Goal: Check status: Check status

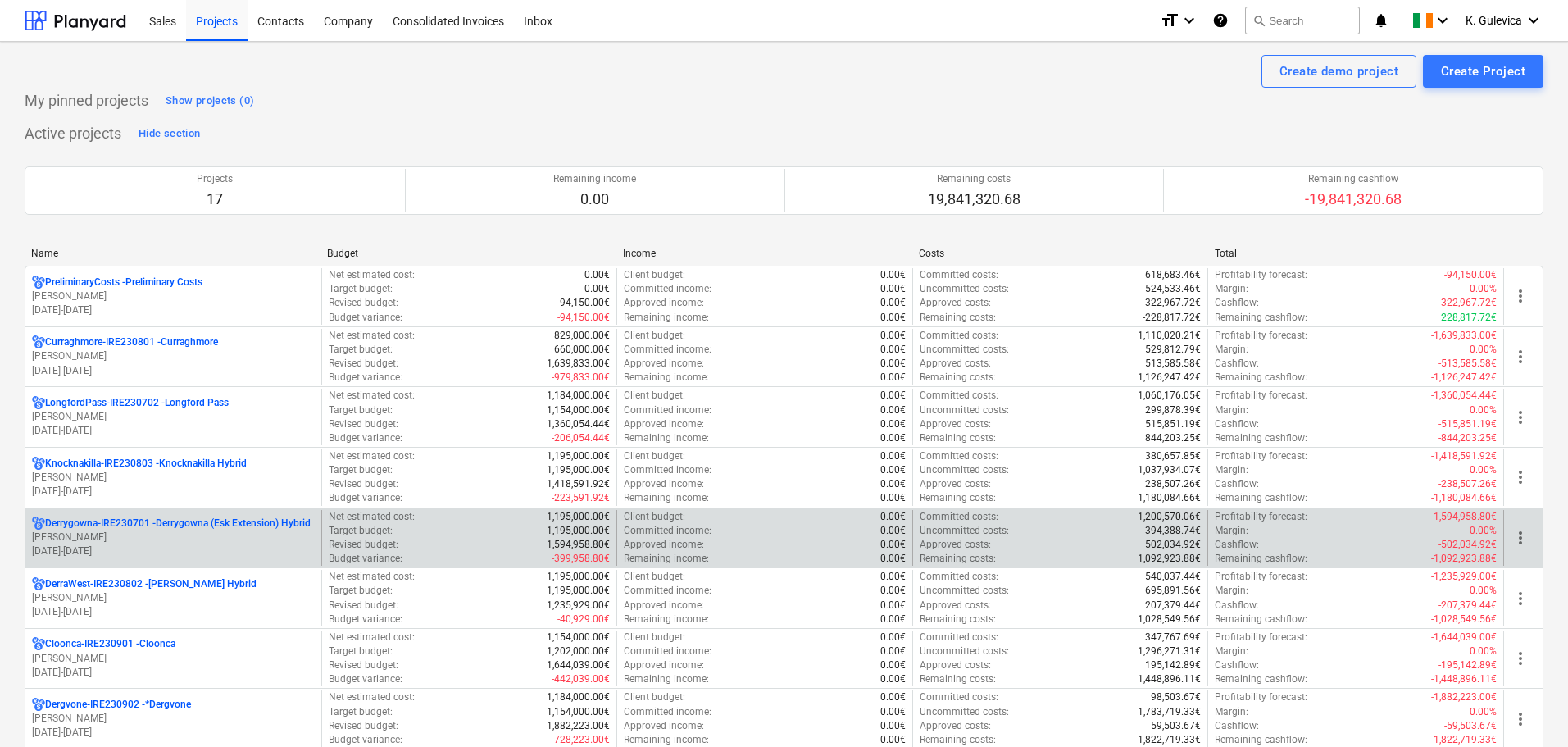
click at [186, 533] on p "[PERSON_NAME]" at bounding box center [173, 537] width 283 height 14
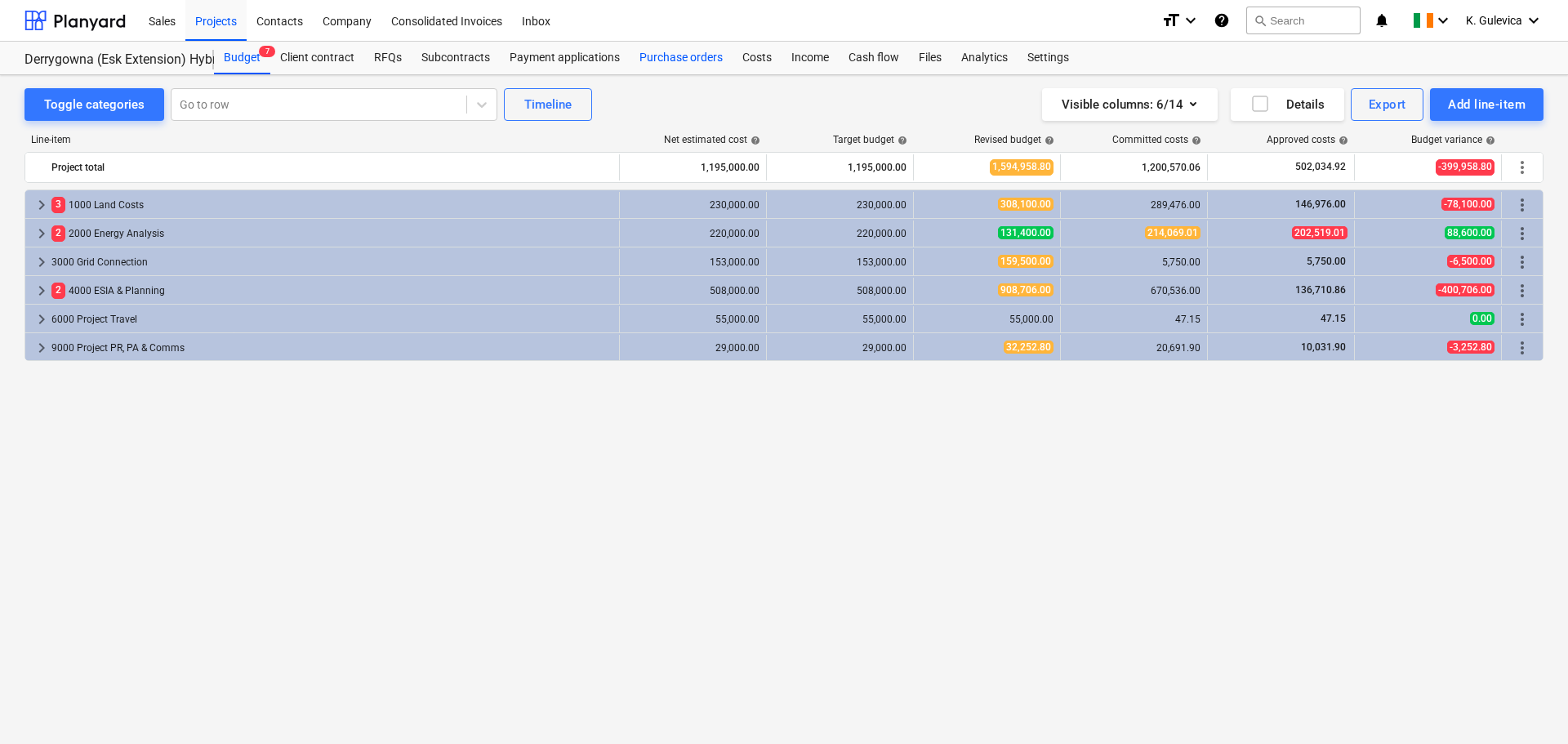
click at [666, 52] on div "Purchase orders" at bounding box center [681, 58] width 103 height 33
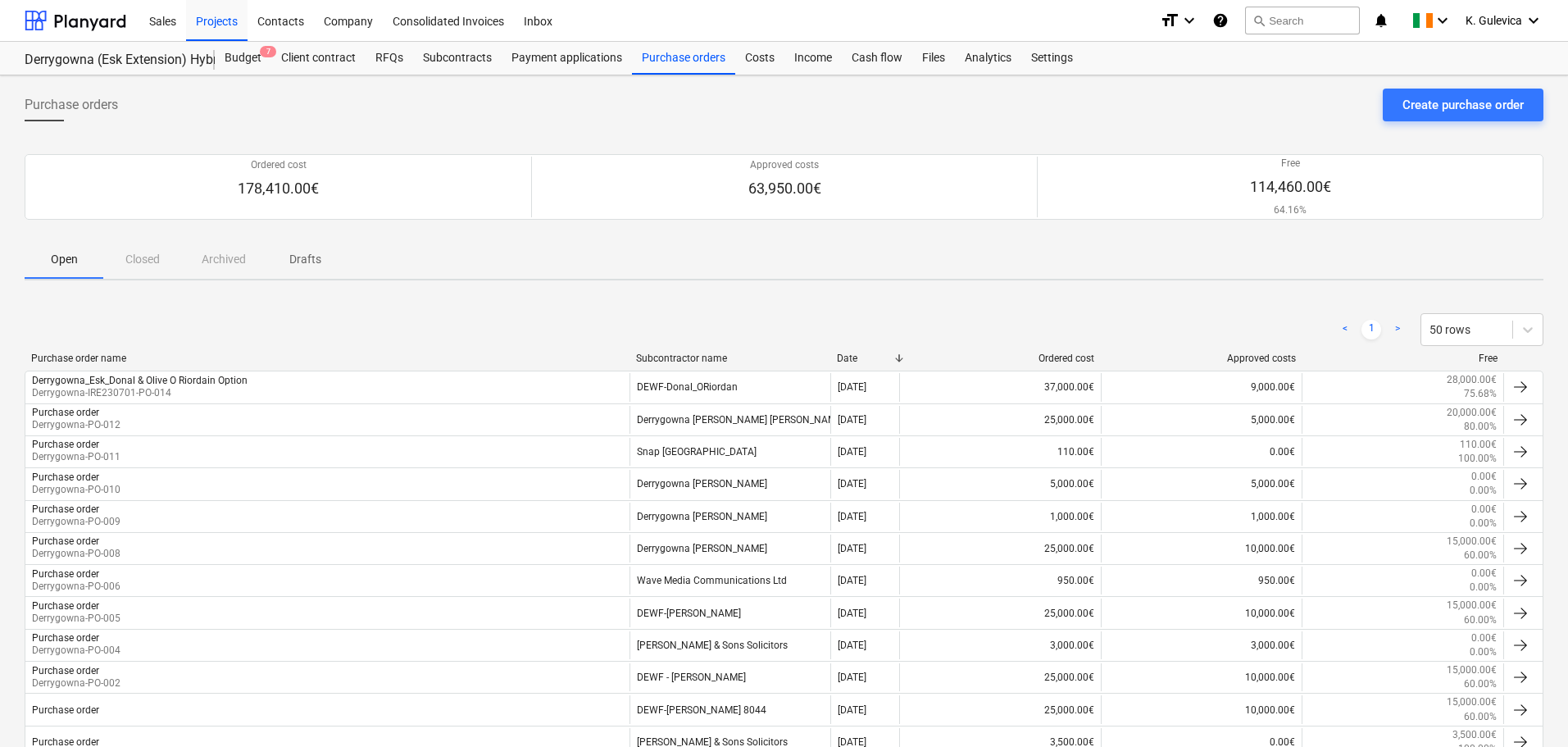
scroll to position [135, 0]
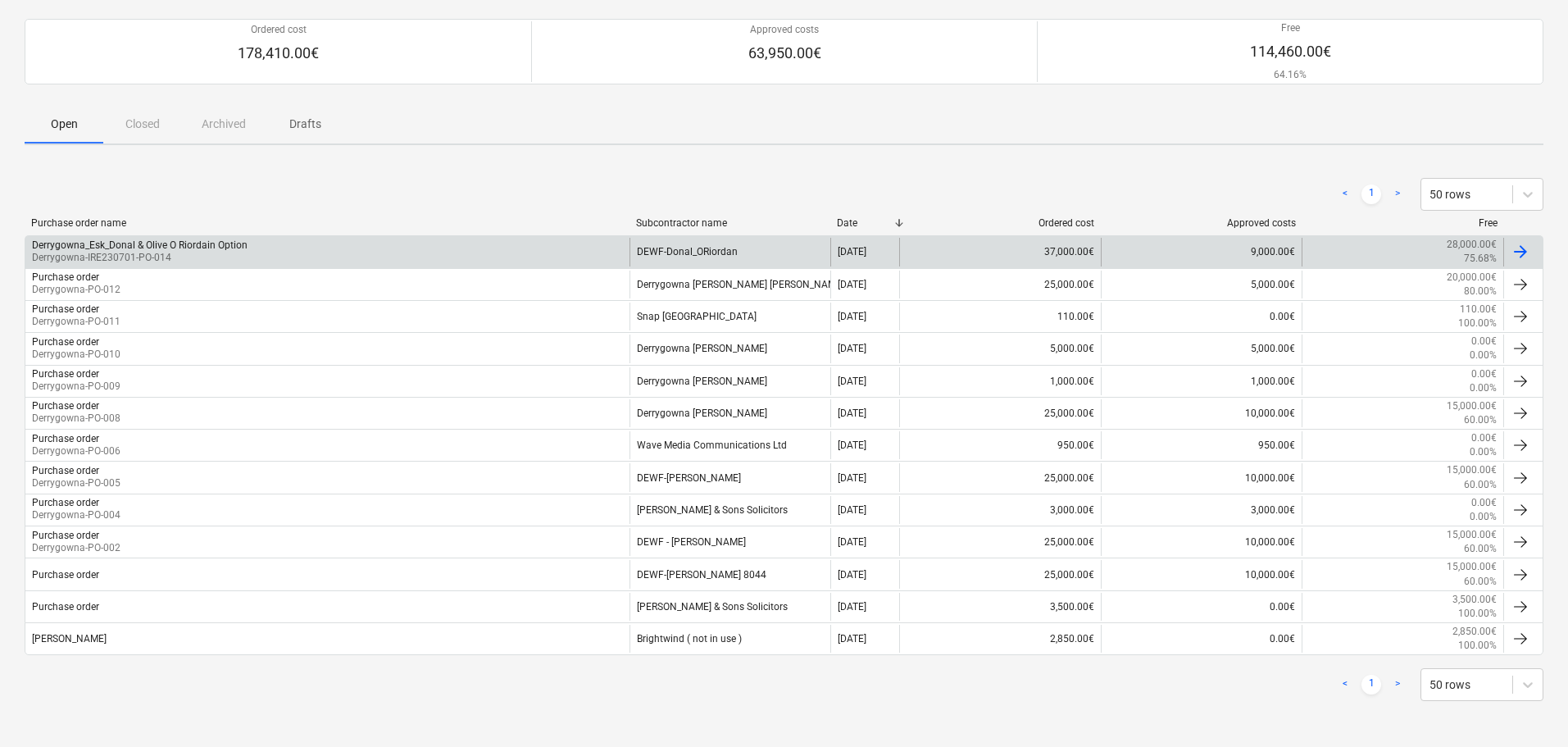
click at [666, 246] on div "DEWF-Donal_ORiordan" at bounding box center [731, 252] width 202 height 28
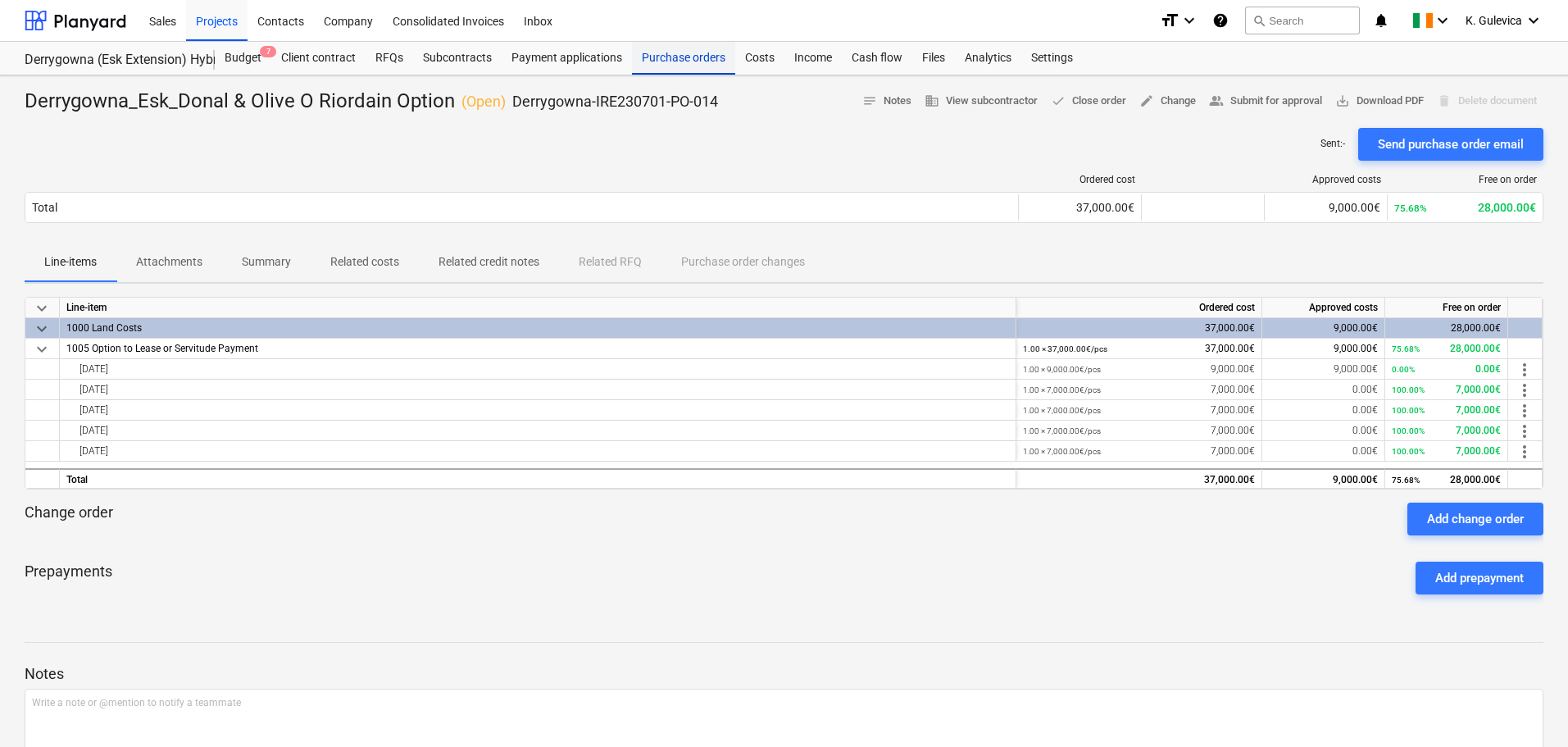
click at [676, 62] on div "Purchase orders" at bounding box center [684, 58] width 104 height 33
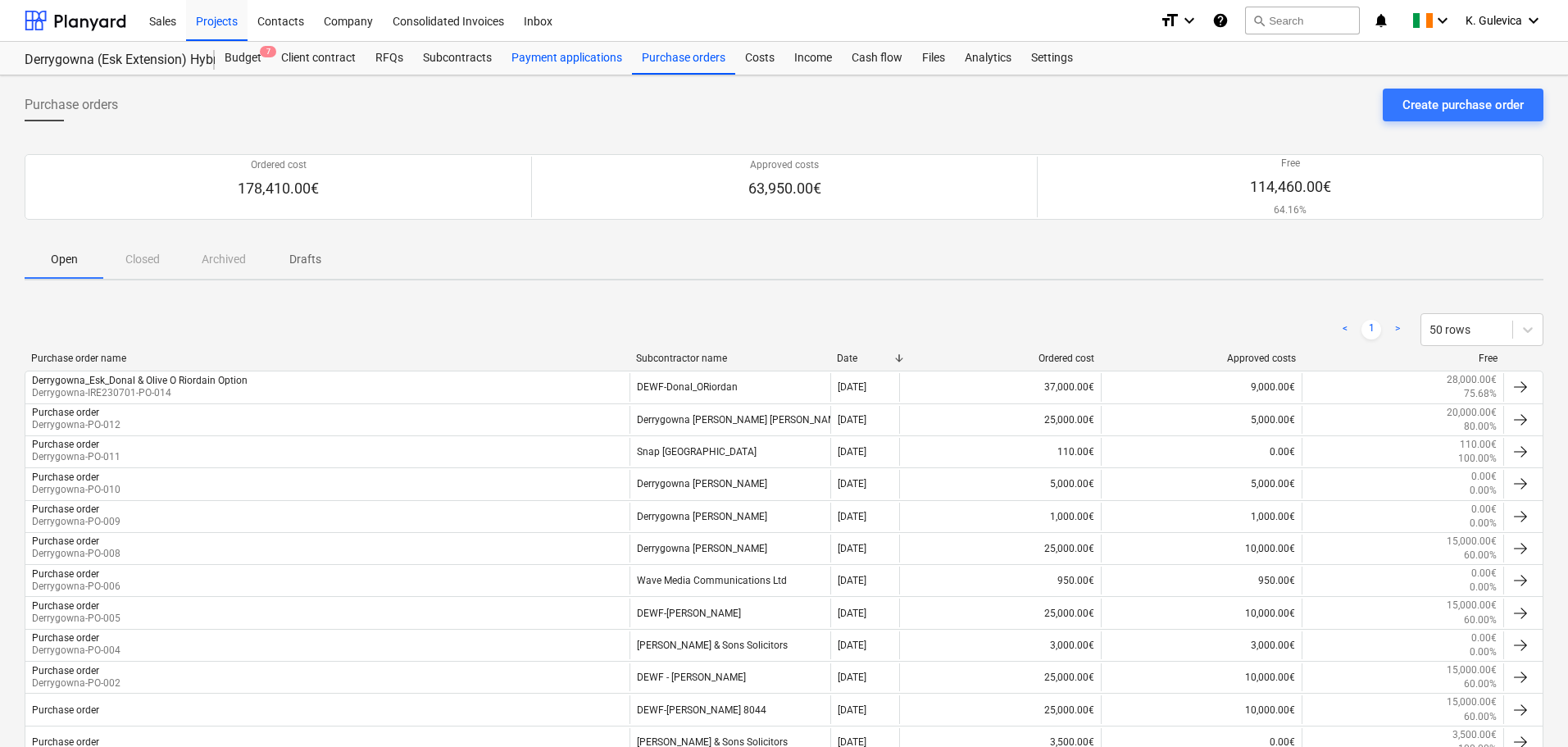
click at [567, 57] on div "Payment applications" at bounding box center [566, 58] width 130 height 33
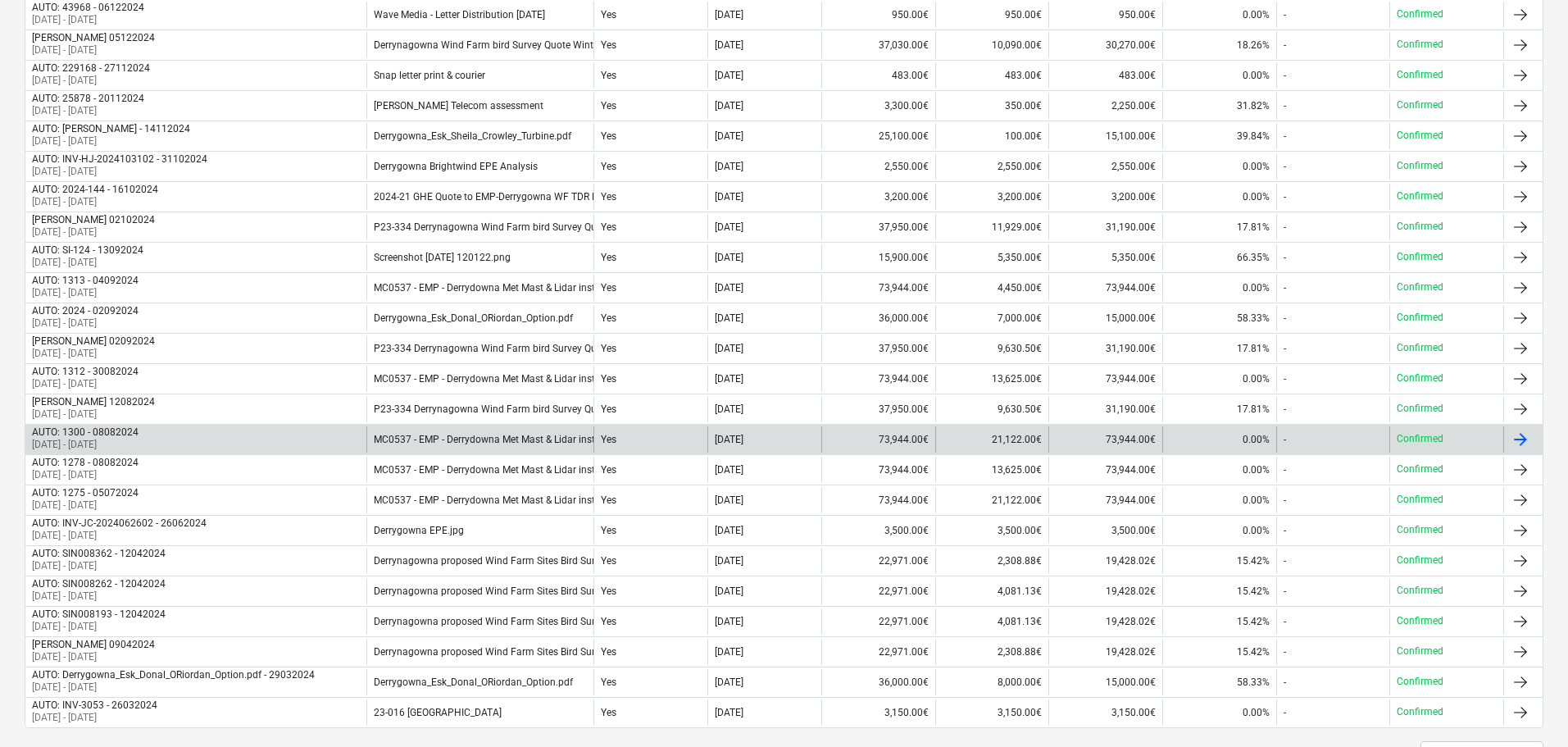
scroll to position [1216, 0]
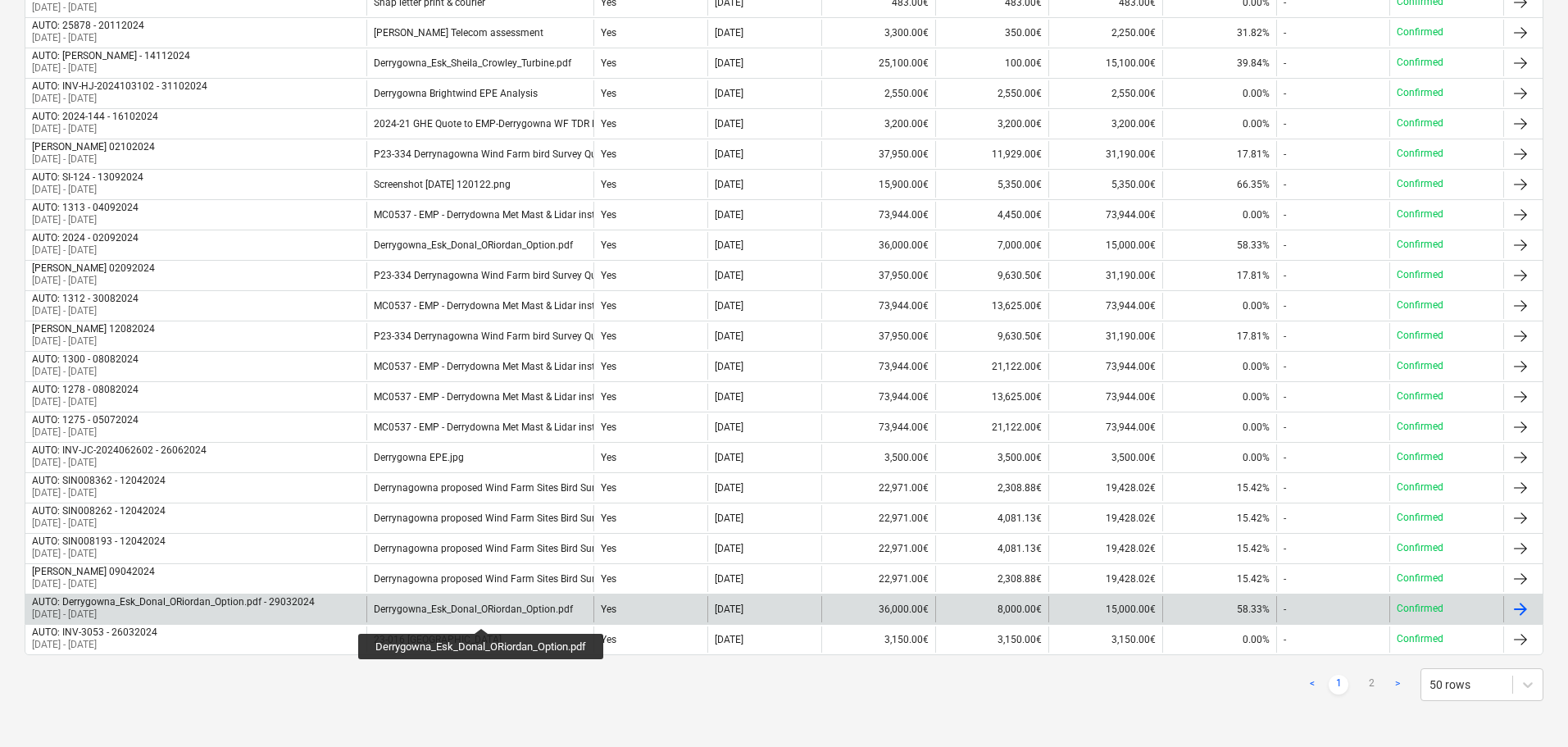
click at [482, 613] on div "Derrygowna_Esk_Donal_ORiordan_Option.pdf" at bounding box center [473, 609] width 199 height 12
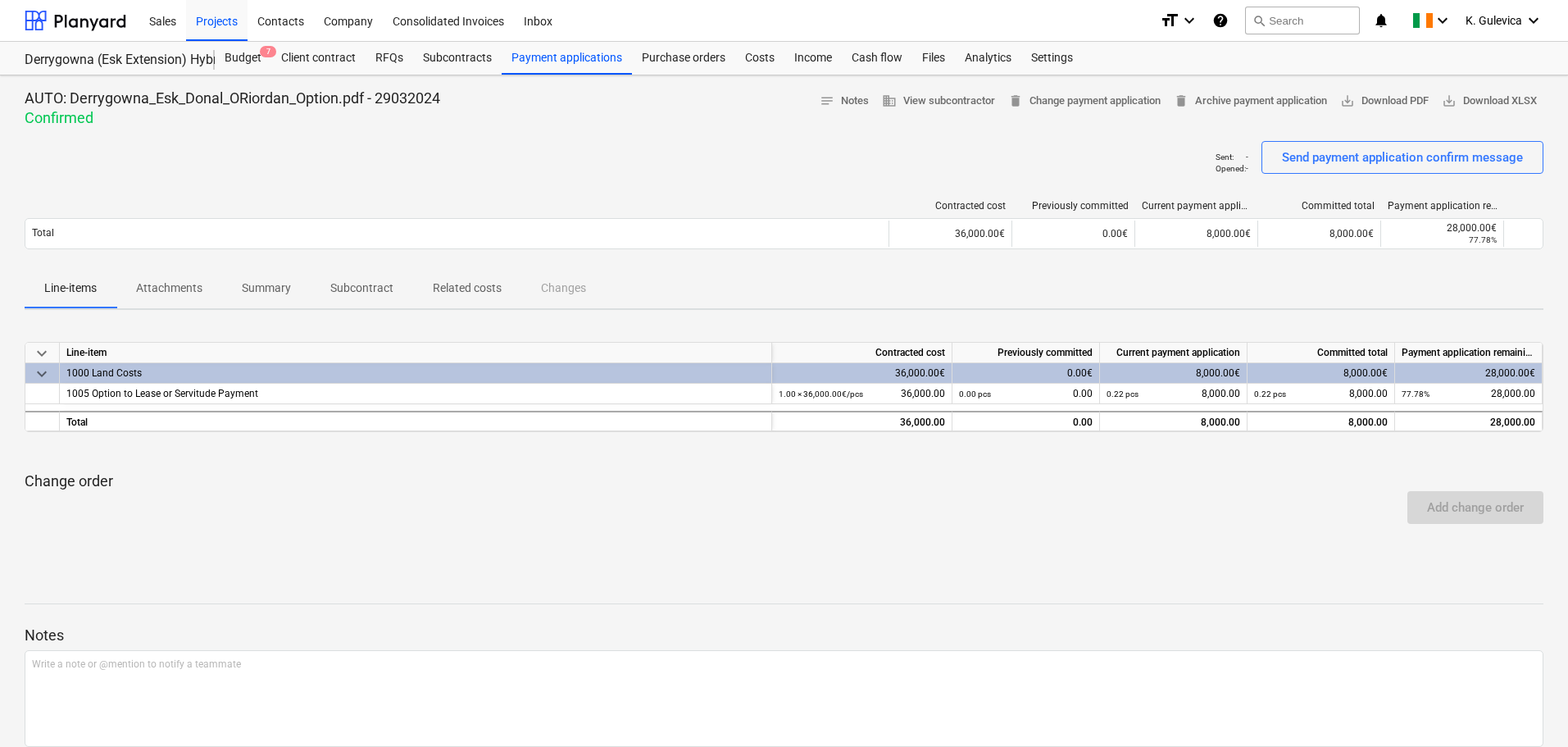
click at [153, 286] on p "Attachments" at bounding box center [169, 288] width 66 height 17
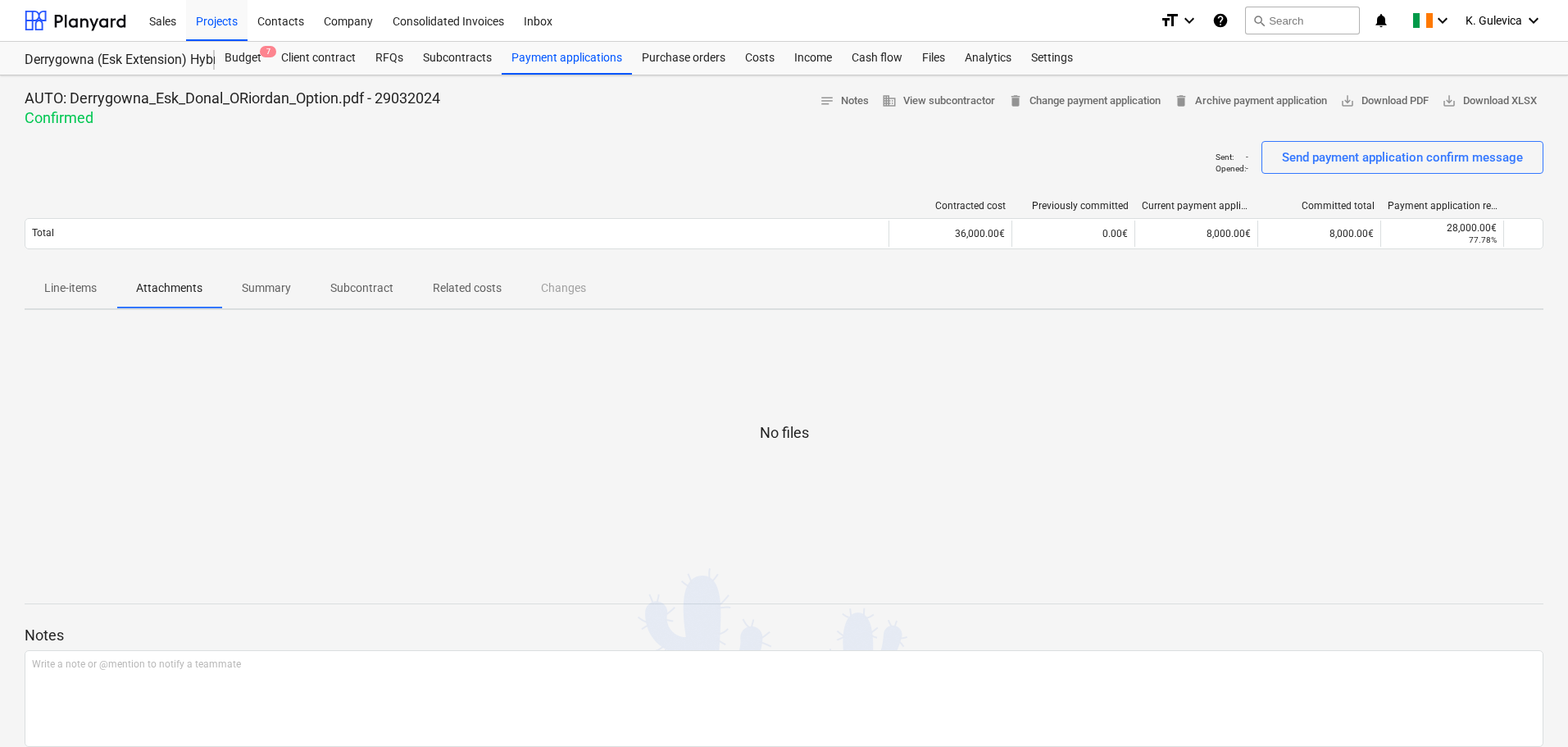
click at [70, 288] on p "Line-items" at bounding box center [71, 288] width 53 height 17
